Goal: Transaction & Acquisition: Book appointment/travel/reservation

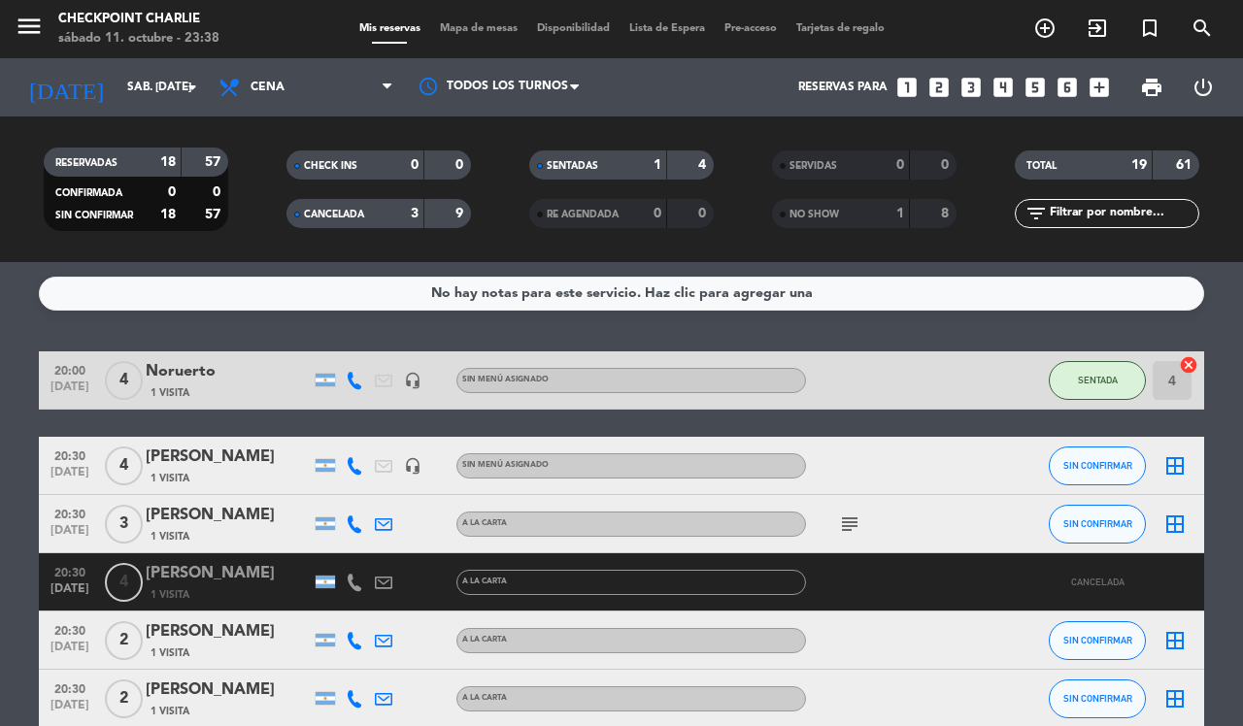
scroll to position [1192, 0]
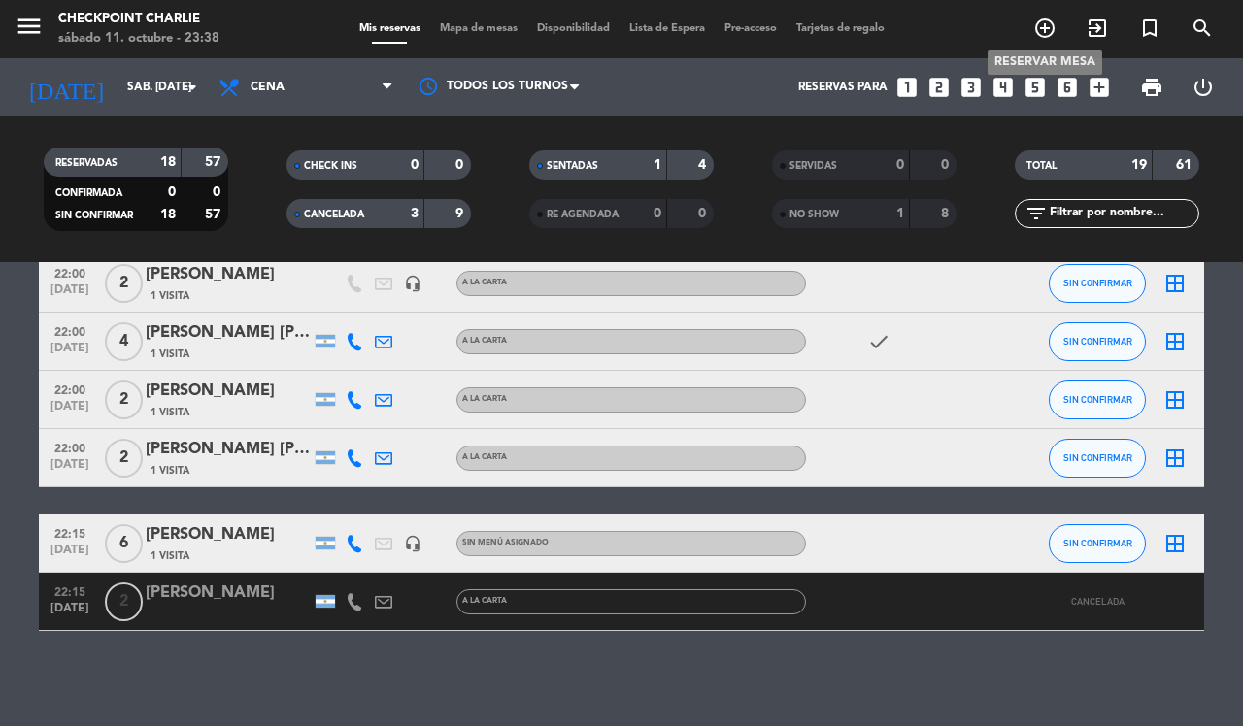
click at [1034, 25] on icon "add_circle_outline" at bounding box center [1044, 28] width 23 height 23
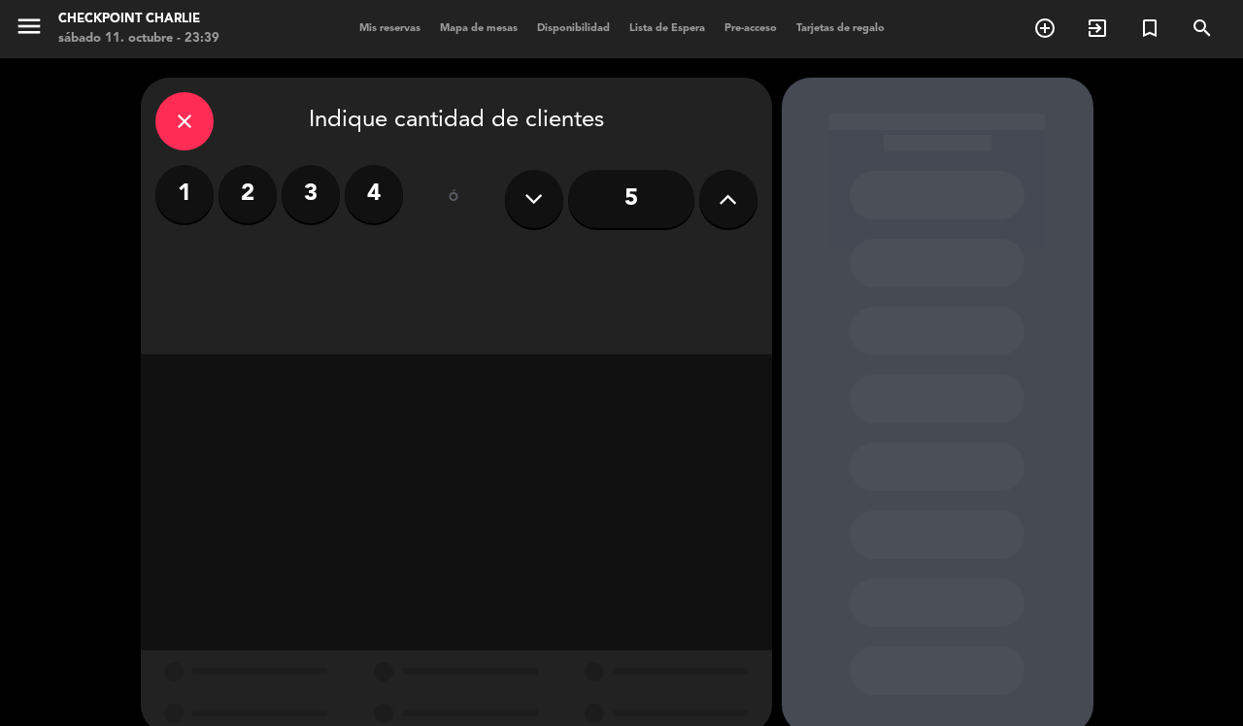
click at [748, 206] on button at bounding box center [728, 199] width 58 height 58
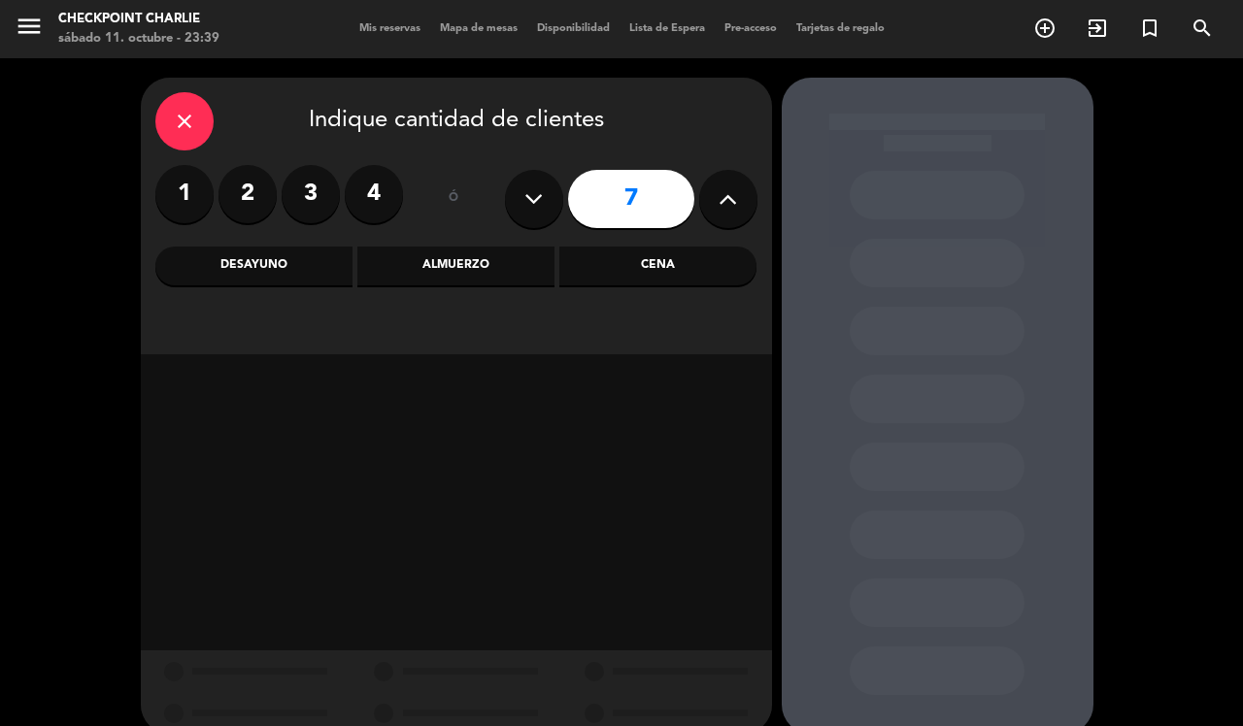
click at [748, 206] on button at bounding box center [728, 199] width 58 height 58
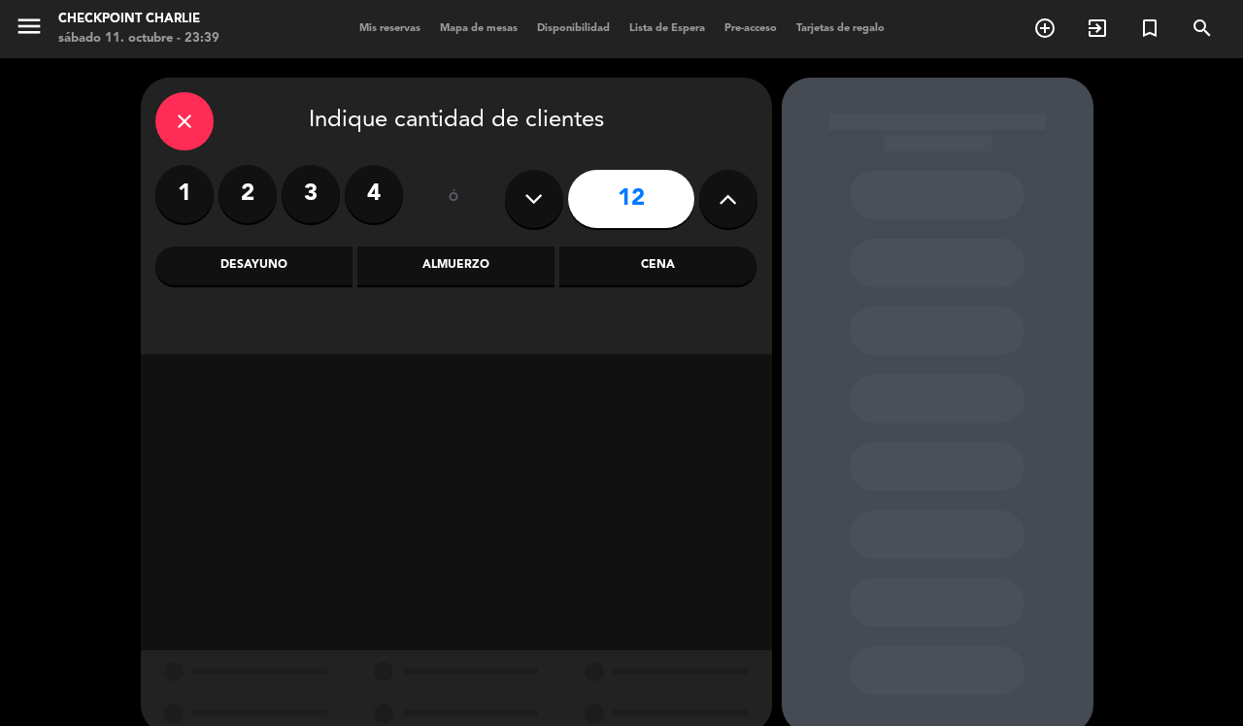
click at [748, 206] on button at bounding box center [728, 199] width 58 height 58
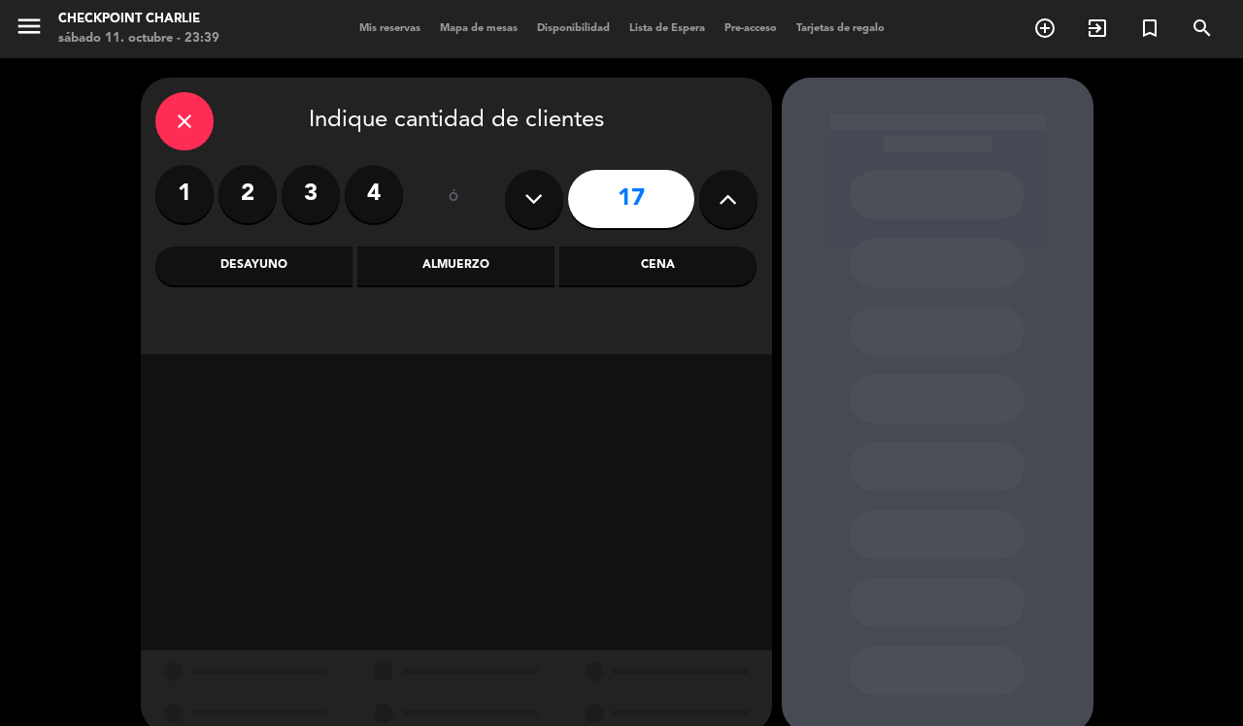
click at [748, 206] on button at bounding box center [728, 199] width 58 height 58
click at [553, 196] on button at bounding box center [534, 199] width 58 height 58
type input "17"
click at [661, 258] on div "Cena" at bounding box center [657, 266] width 197 height 39
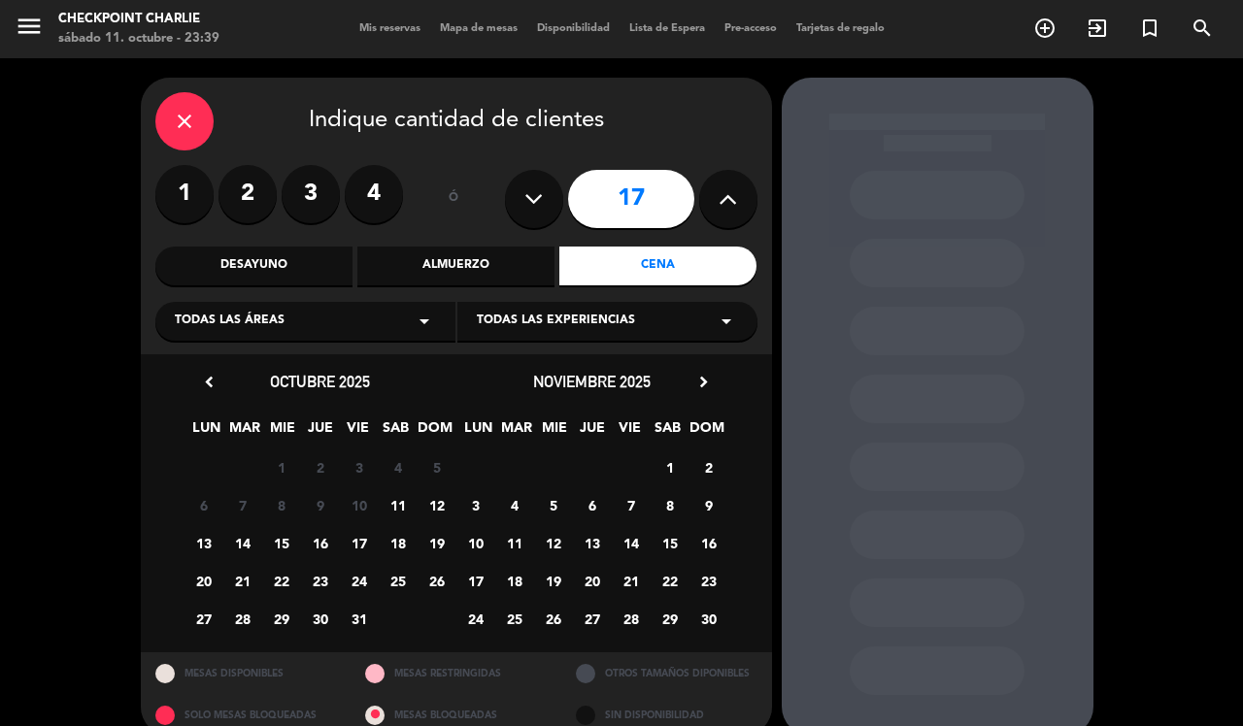
click at [234, 545] on span "14" at bounding box center [242, 543] width 32 height 32
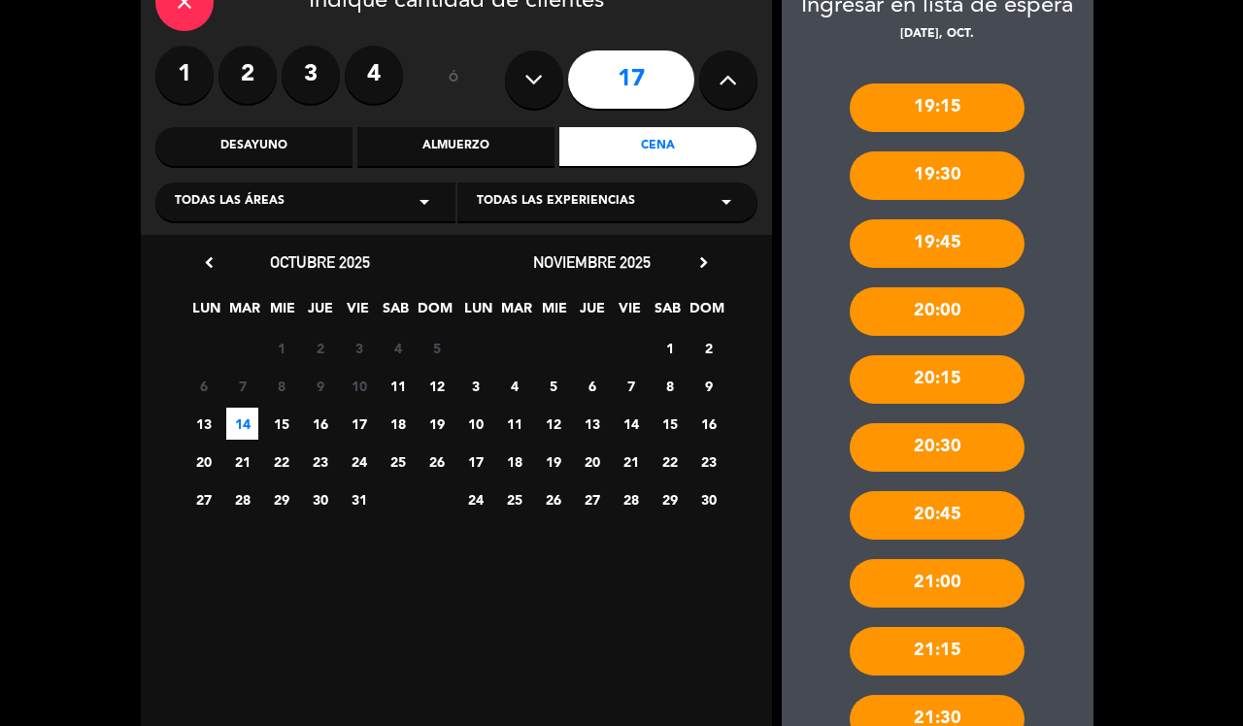
scroll to position [148, 0]
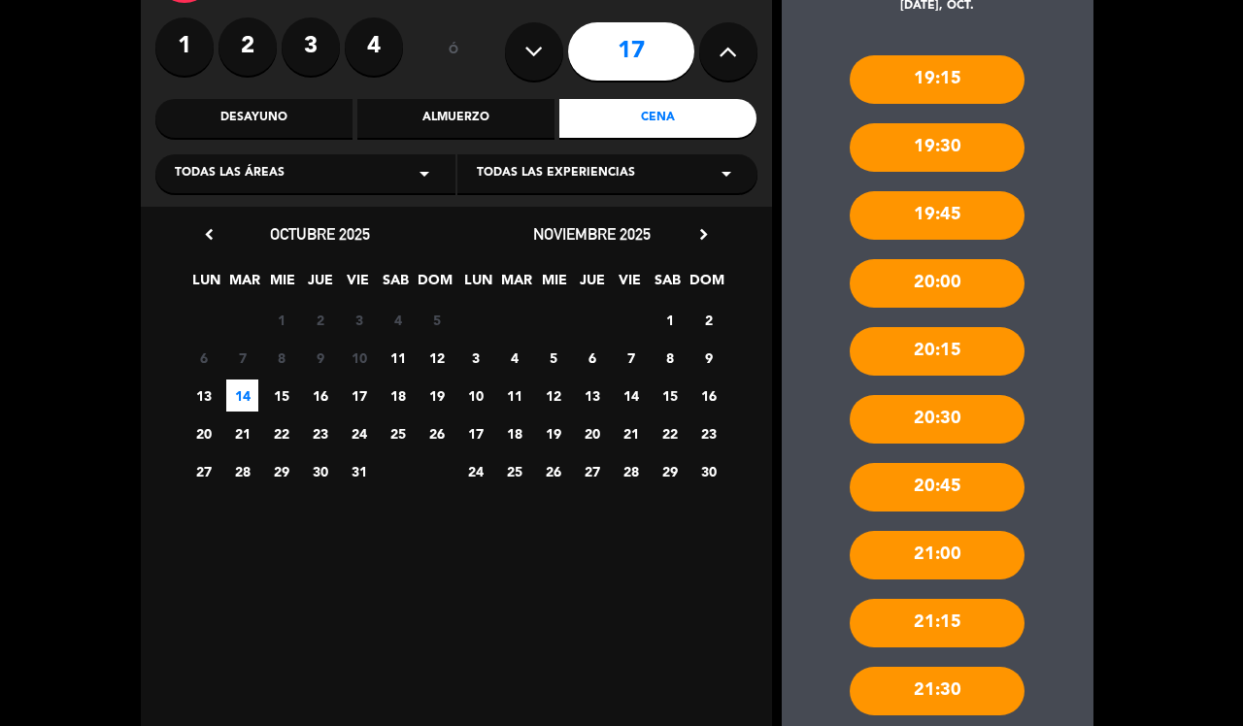
click at [966, 535] on div "21:00" at bounding box center [937, 555] width 175 height 49
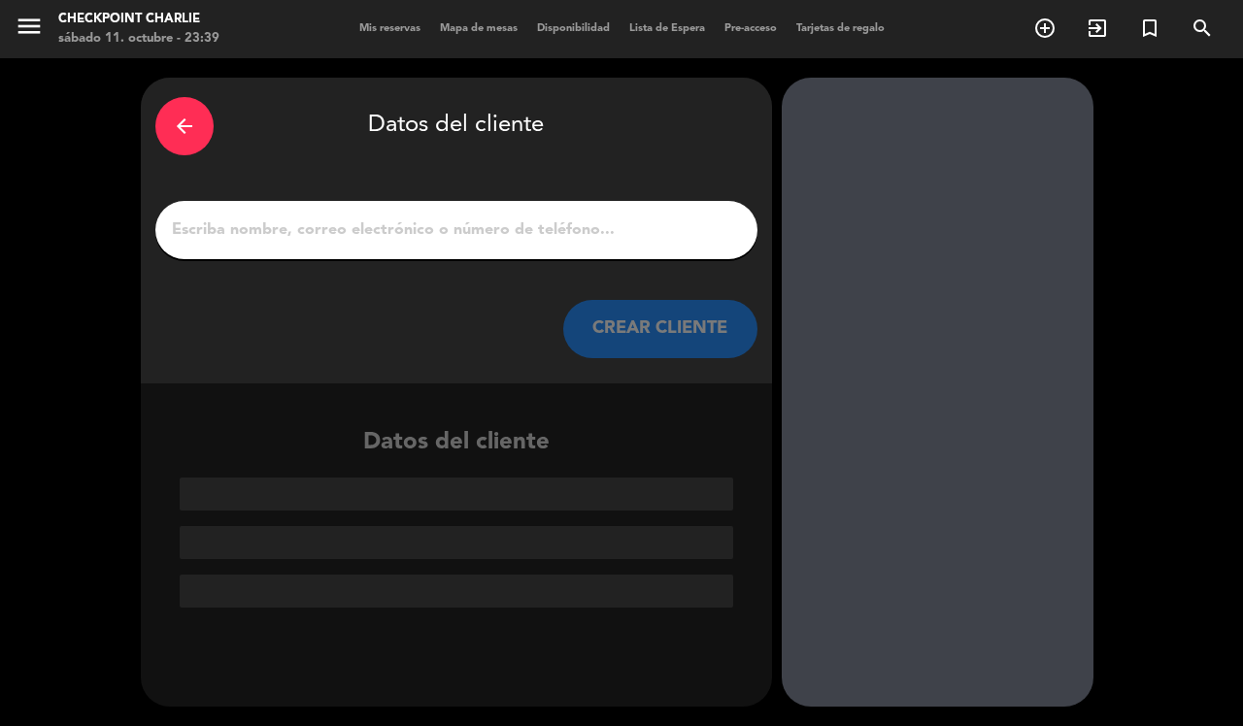
scroll to position [0, 0]
click at [181, 134] on icon "arrow_back" at bounding box center [184, 126] width 23 height 23
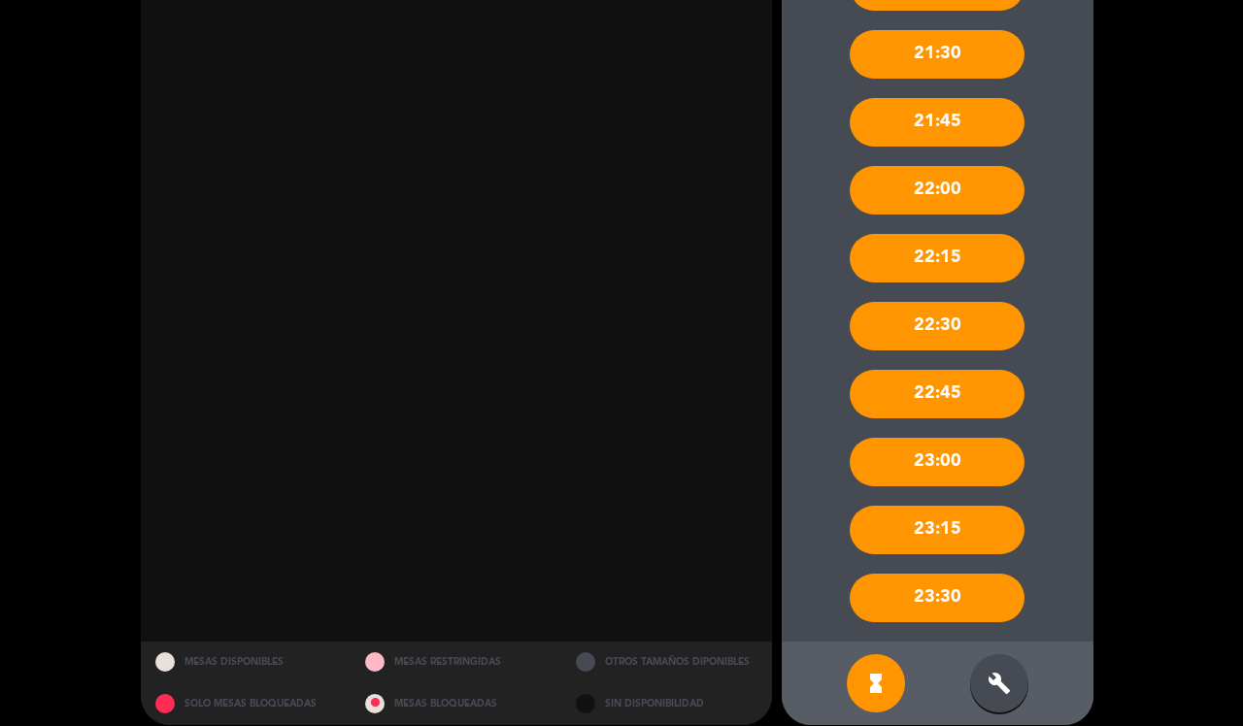
scroll to position [802, 0]
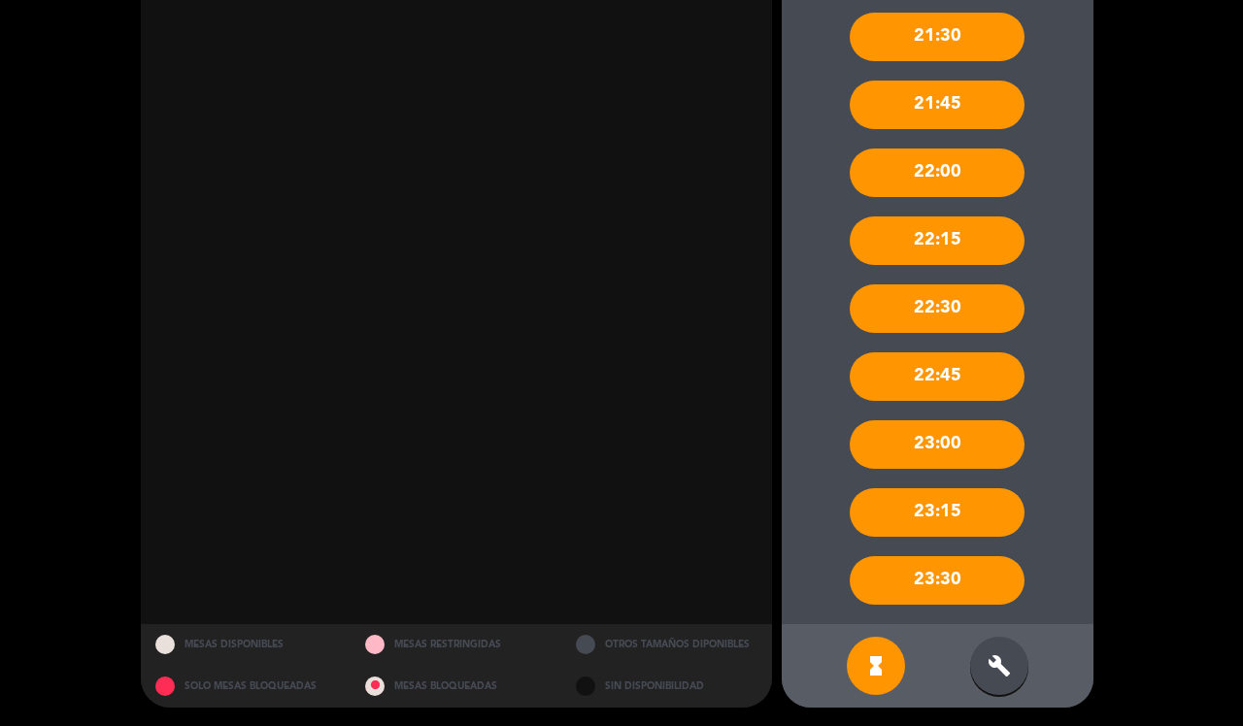
click at [1015, 661] on div "build" at bounding box center [999, 666] width 58 height 58
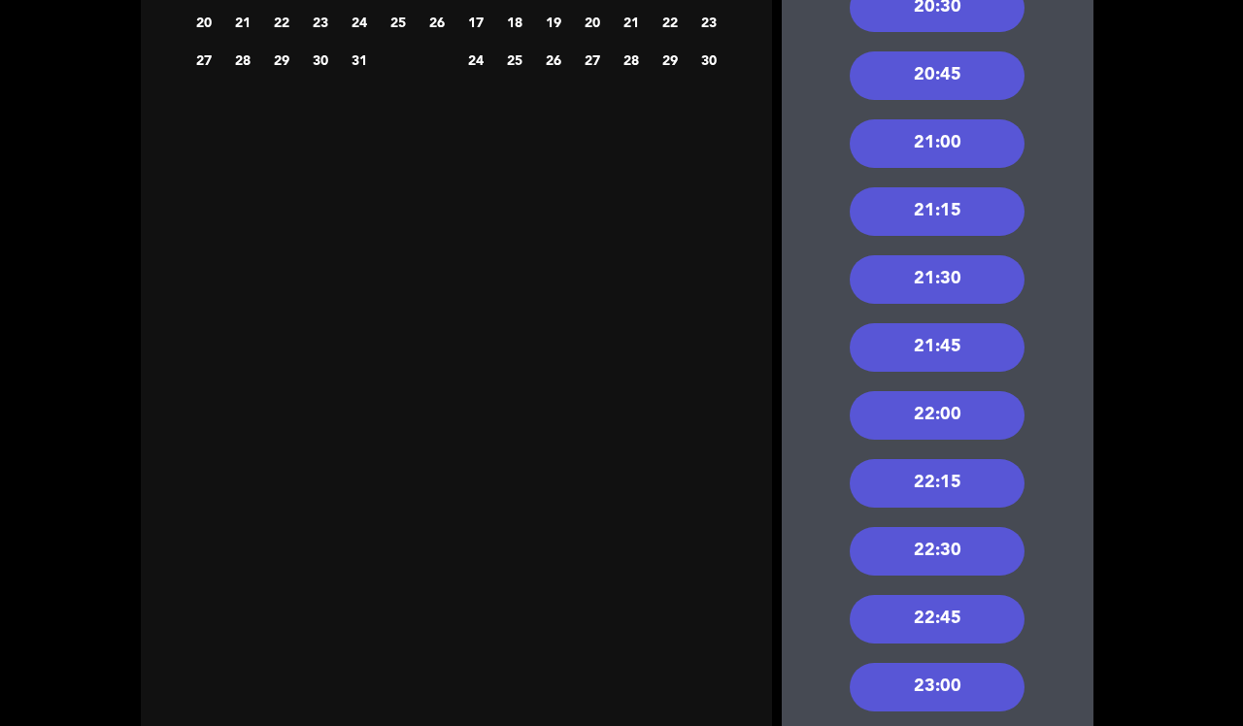
scroll to position [438, 0]
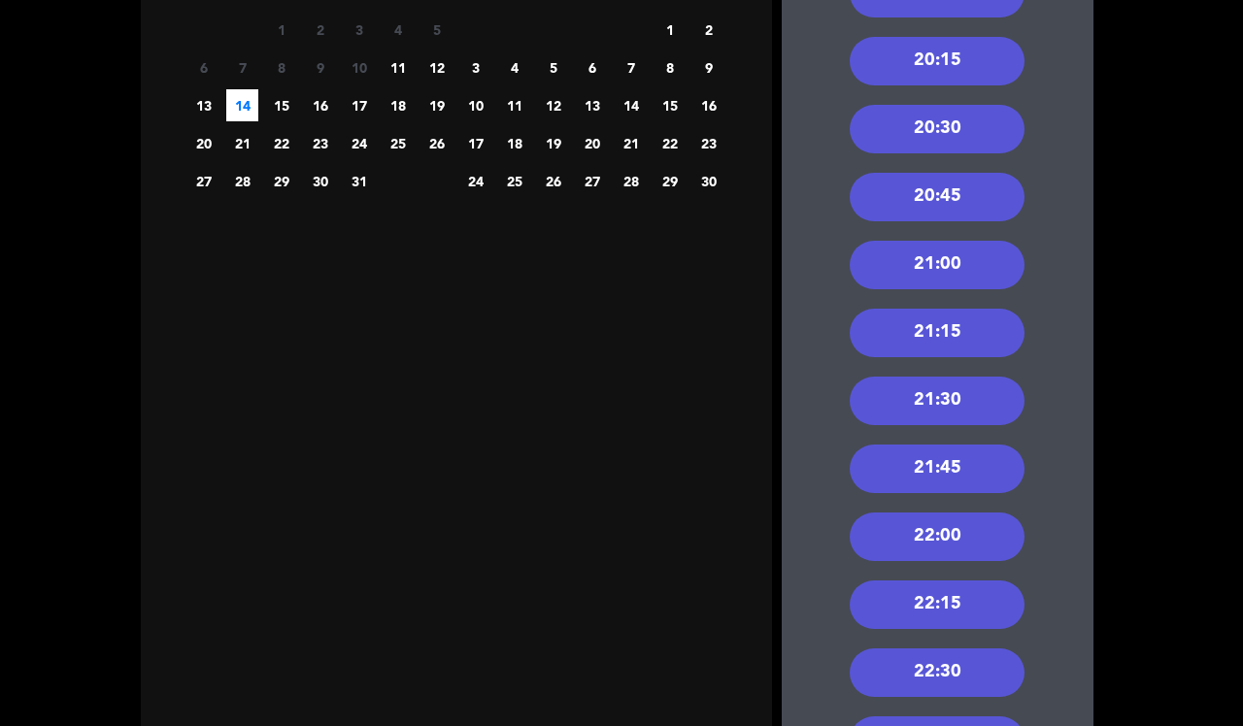
click at [927, 267] on div "21:00" at bounding box center [937, 265] width 175 height 49
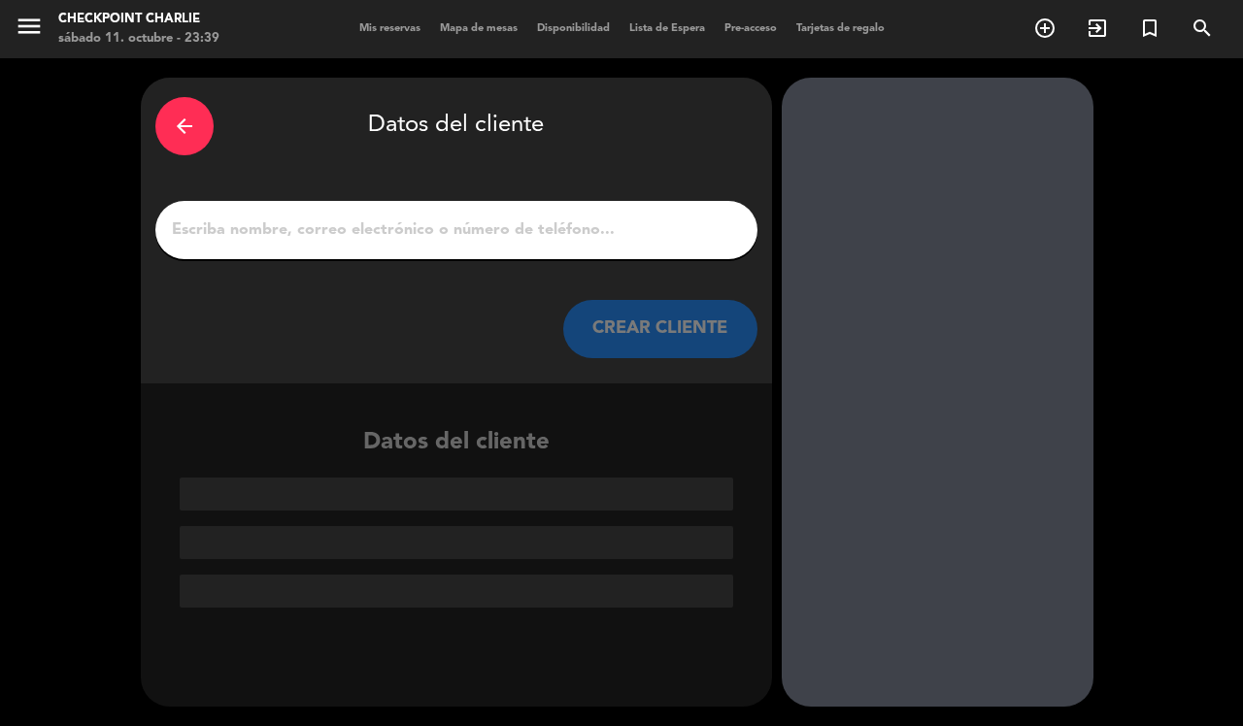
scroll to position [0, 0]
click at [490, 235] on input "1" at bounding box center [456, 230] width 573 height 27
click at [492, 235] on input "1" at bounding box center [456, 230] width 573 height 27
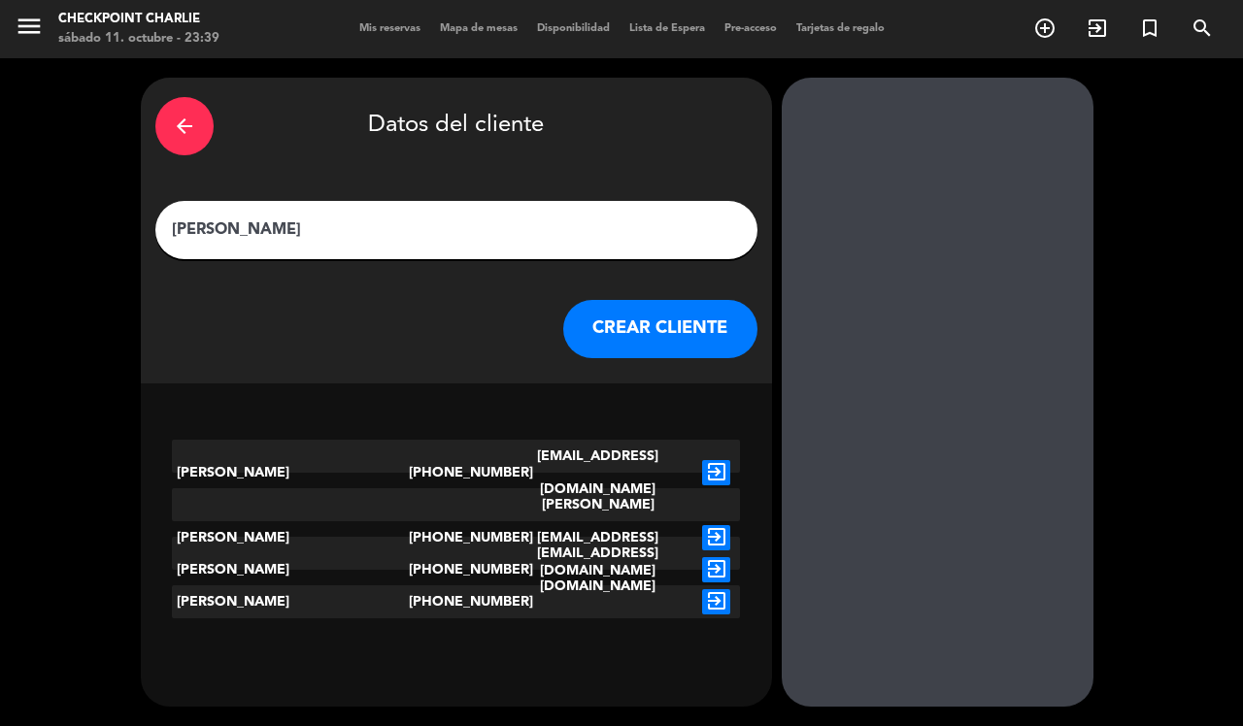
type input "[PERSON_NAME]"
click at [667, 325] on button "CREAR CLIENTE" at bounding box center [660, 329] width 194 height 58
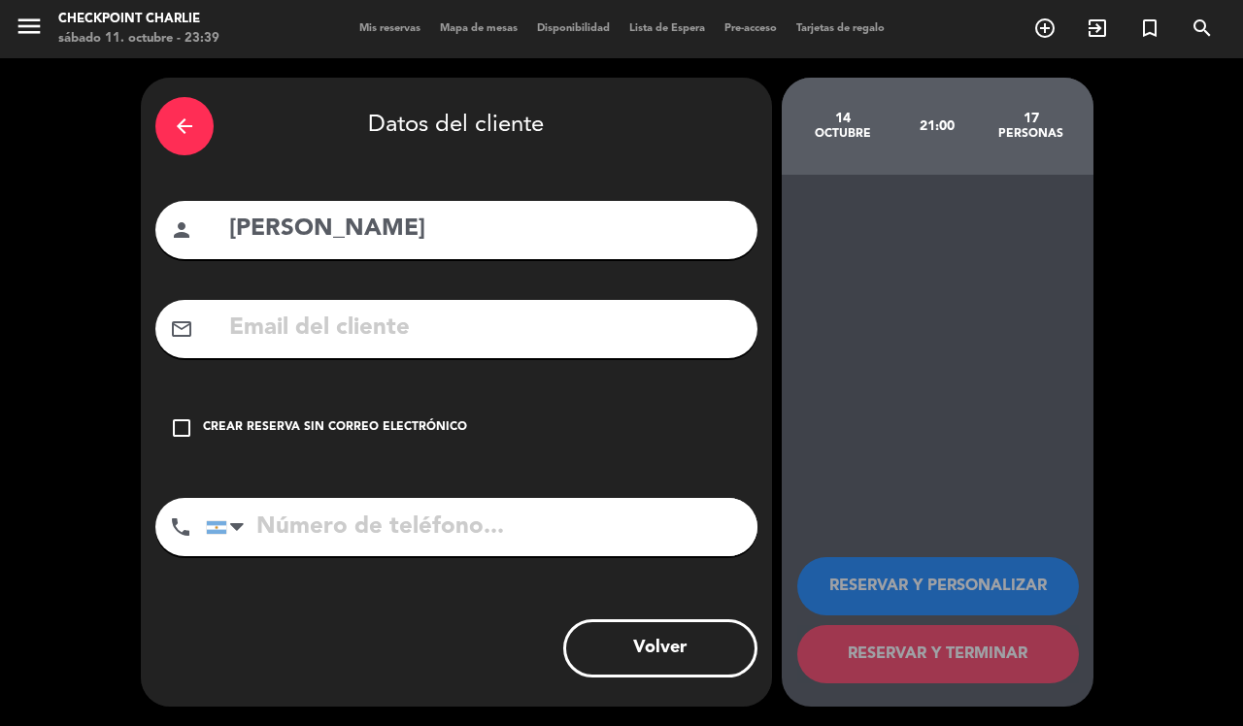
click at [382, 430] on div "Crear reserva sin correo electrónico" at bounding box center [335, 428] width 264 height 19
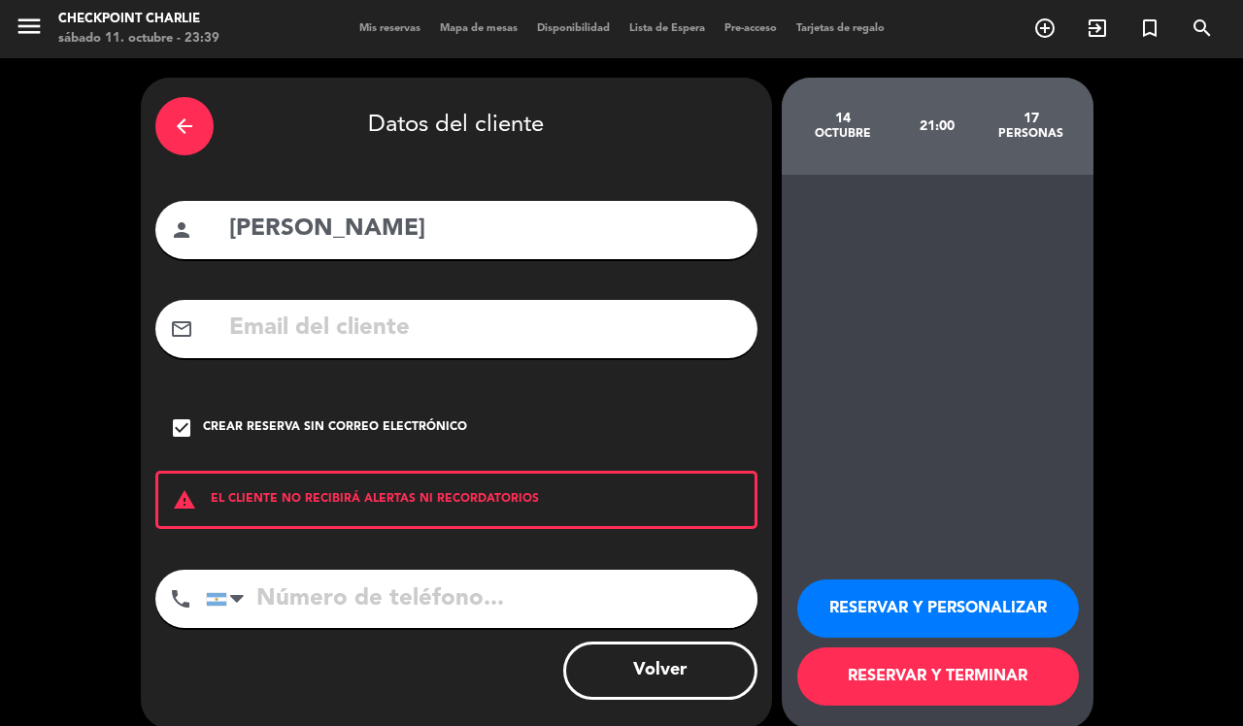
click at [987, 615] on button "RESERVAR Y PERSONALIZAR" at bounding box center [938, 609] width 282 height 58
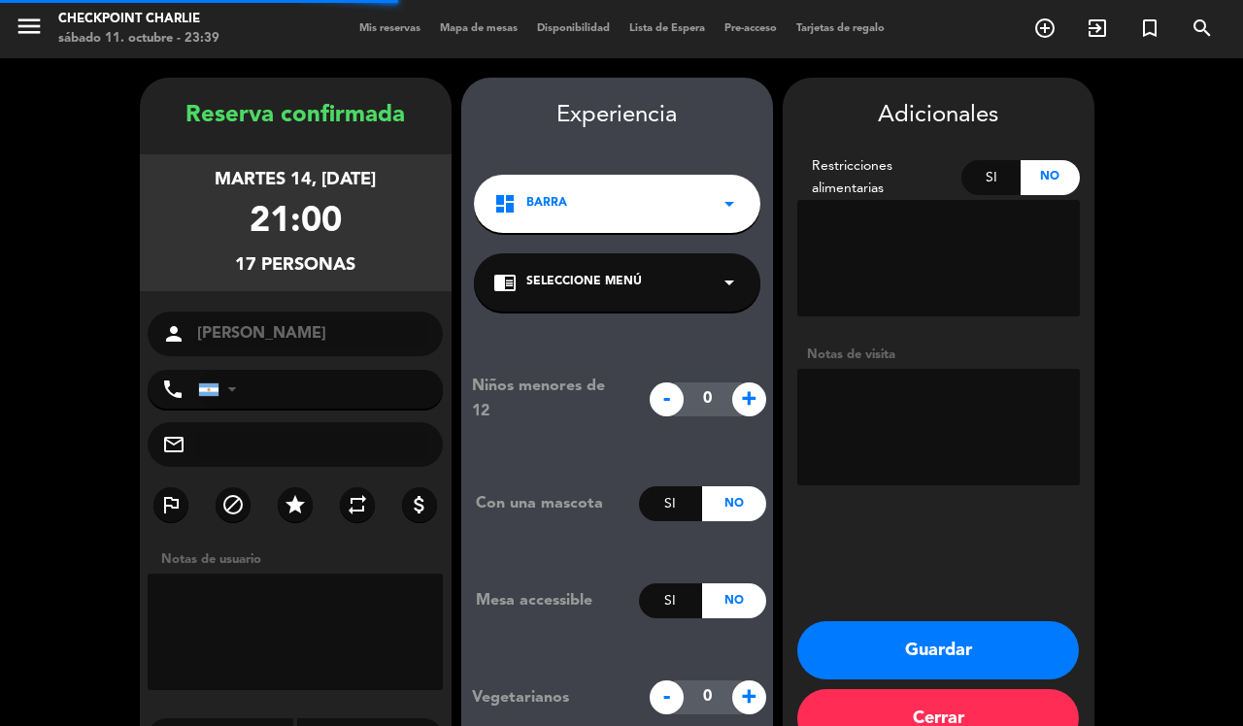
scroll to position [50, 0]
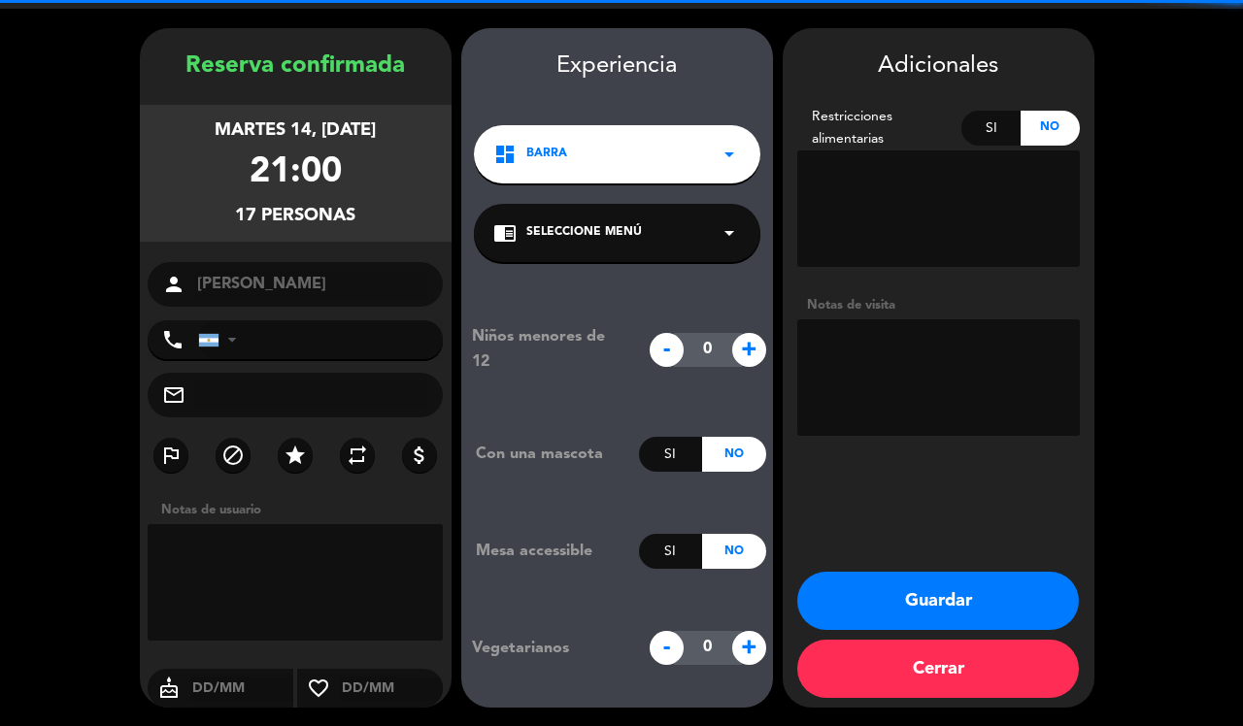
click at [989, 381] on textarea at bounding box center [938, 377] width 283 height 117
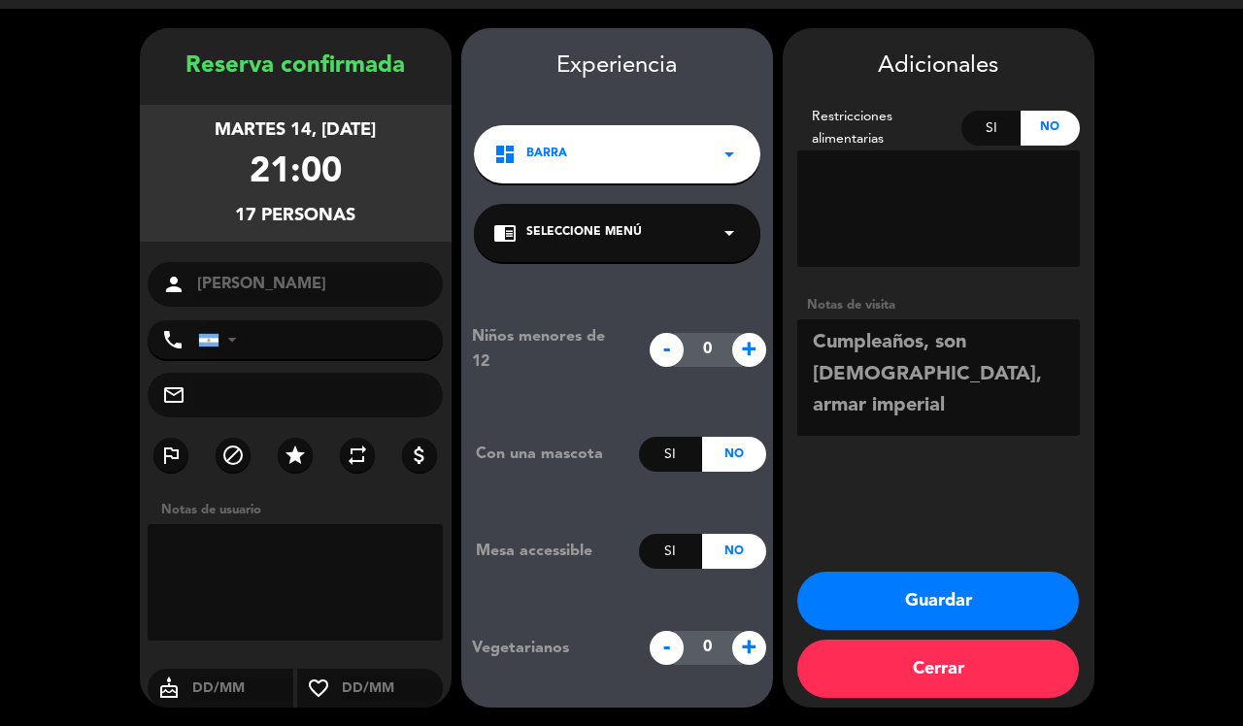
type textarea "Cumpleaños, son [DEMOGRAPHIC_DATA], armar imperial"
click at [950, 576] on button "Guardar" at bounding box center [938, 601] width 282 height 58
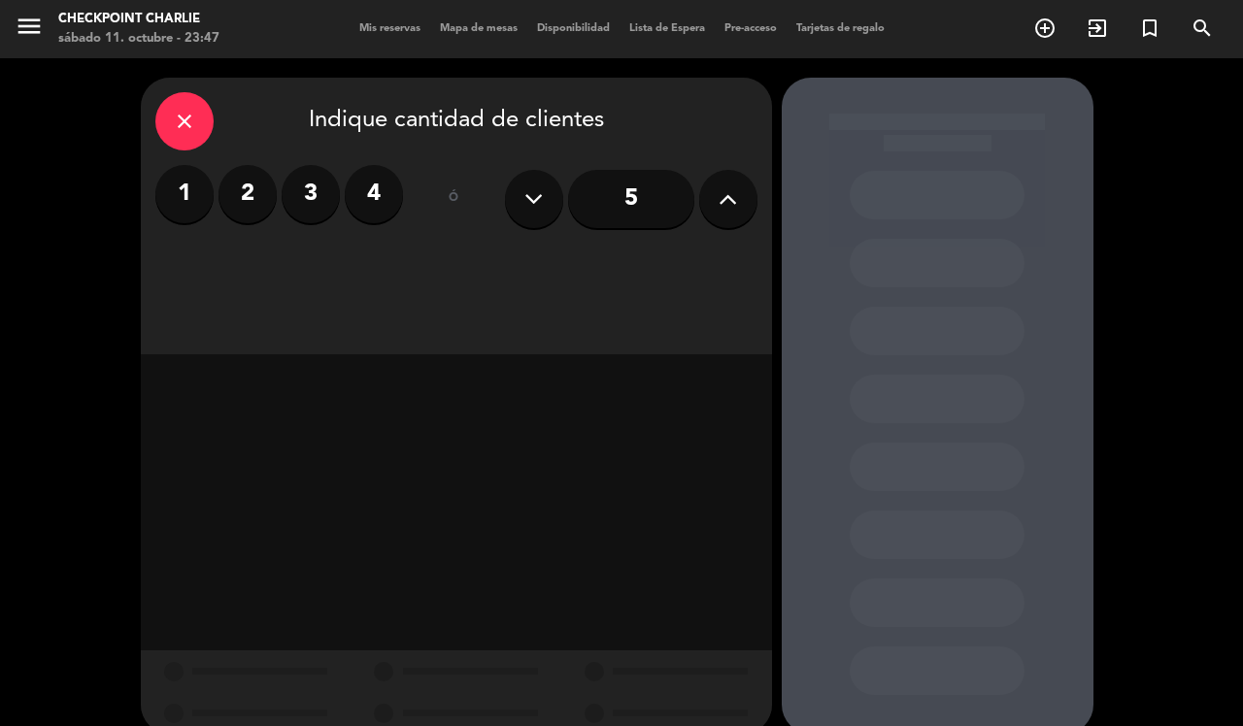
click at [382, 30] on span "Mis reservas" at bounding box center [390, 28] width 81 height 11
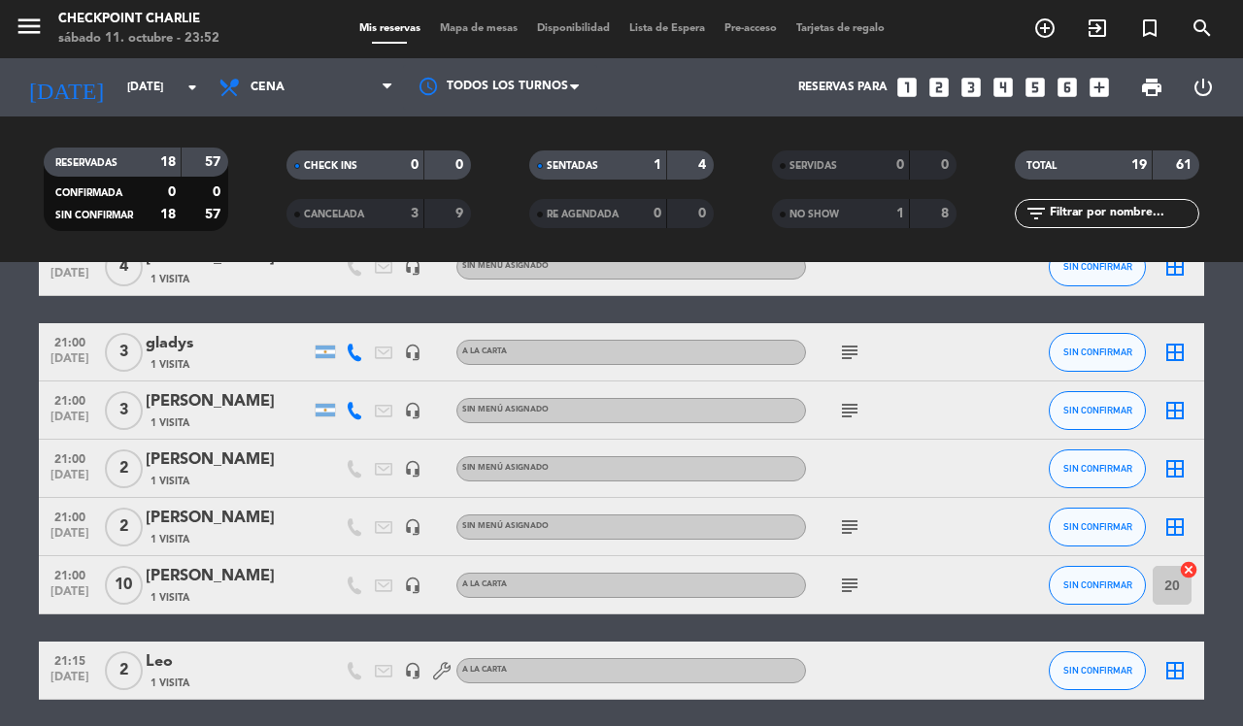
scroll to position [486, 0]
